Goal: Information Seeking & Learning: Check status

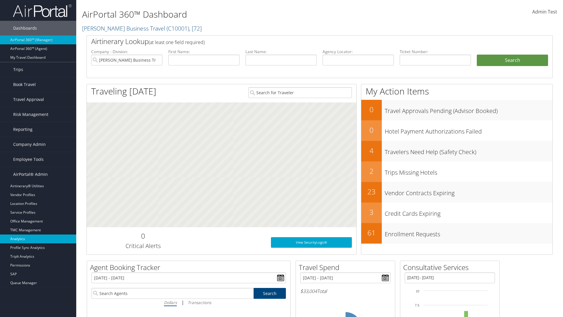
click at [38, 239] on link "Analytics" at bounding box center [38, 238] width 76 height 9
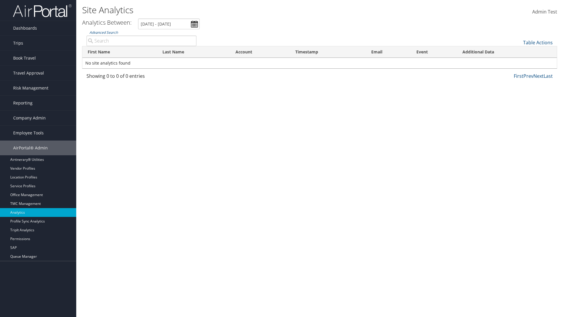
click at [141, 40] on input "Advanced Search" at bounding box center [141, 40] width 110 height 11
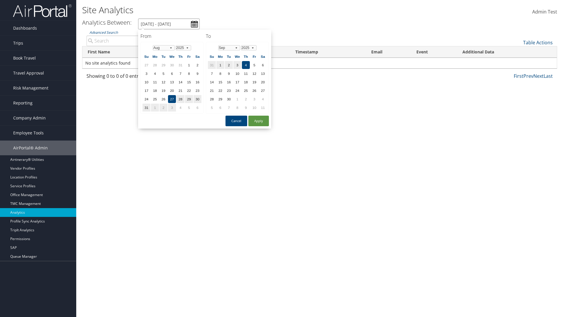
click at [169, 24] on input "[DATE] - [DATE]" at bounding box center [169, 23] width 62 height 11
click at [172, 65] on td "1" at bounding box center [172, 65] width 8 height 8
click at [259, 121] on button "Apply" at bounding box center [258, 121] width 21 height 11
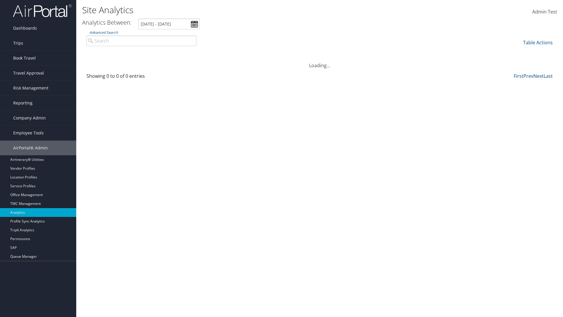
type input "[DATE] - [DATE]"
click at [141, 40] on input "Advanced Search" at bounding box center [141, 40] width 110 height 11
type input "[PERSON_NAME]"
